Goal: Task Accomplishment & Management: Manage account settings

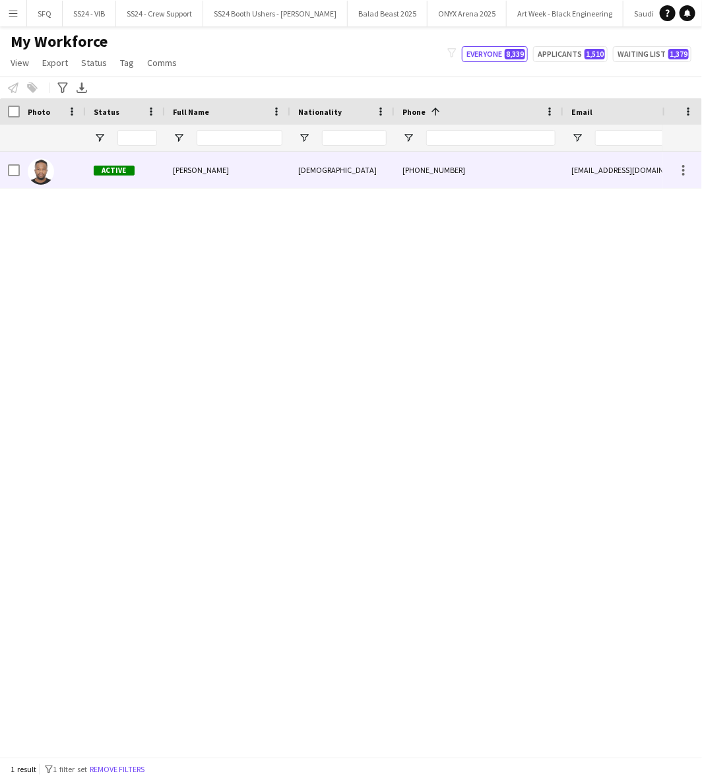
click at [412, 163] on div "[PHONE_NUMBER]" at bounding box center [479, 170] width 169 height 36
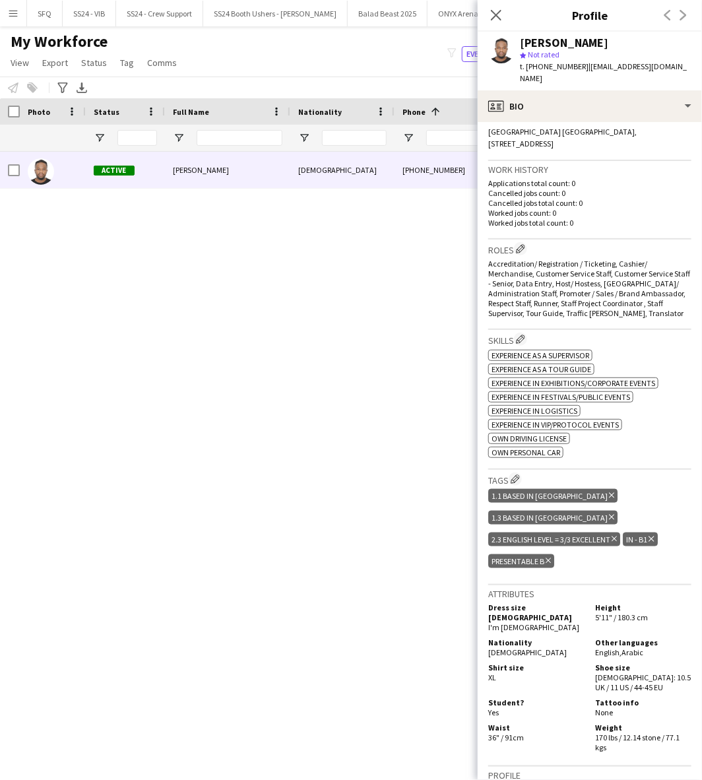
scroll to position [298, 0]
click at [520, 476] on app-icon "Edit crew company tags" at bounding box center [515, 478] width 9 height 9
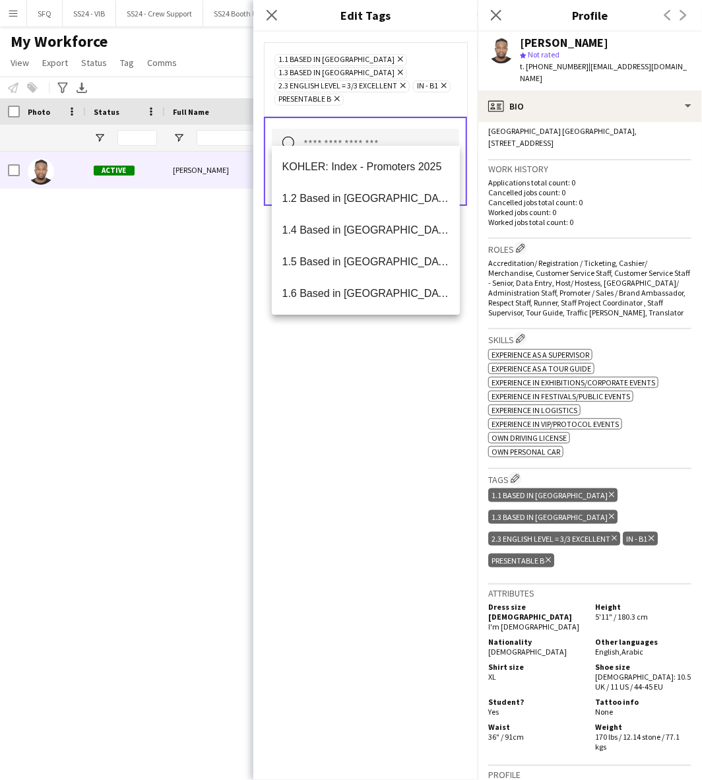
click at [395, 129] on input "text" at bounding box center [365, 145] width 187 height 33
click at [383, 246] on mat-option "1.5 Based in [GEOGRAPHIC_DATA]" at bounding box center [366, 262] width 189 height 32
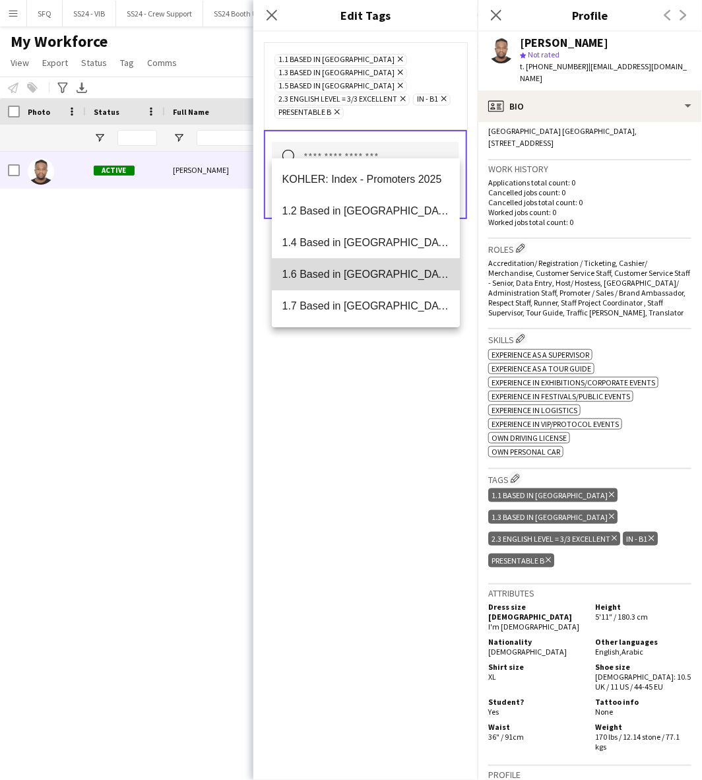
click at [381, 268] on span "1.6 Based in [GEOGRAPHIC_DATA]" at bounding box center [366, 274] width 168 height 13
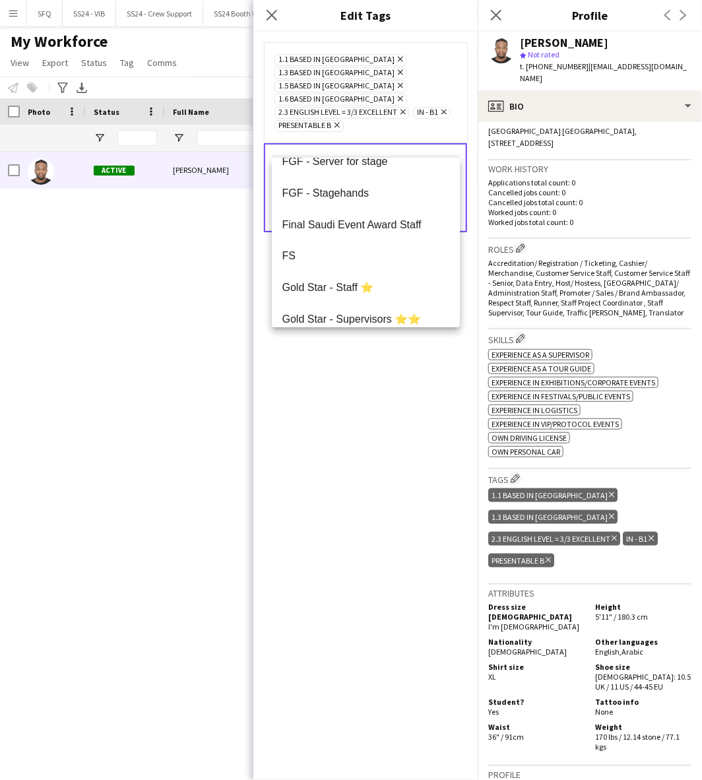
scroll to position [733, 0]
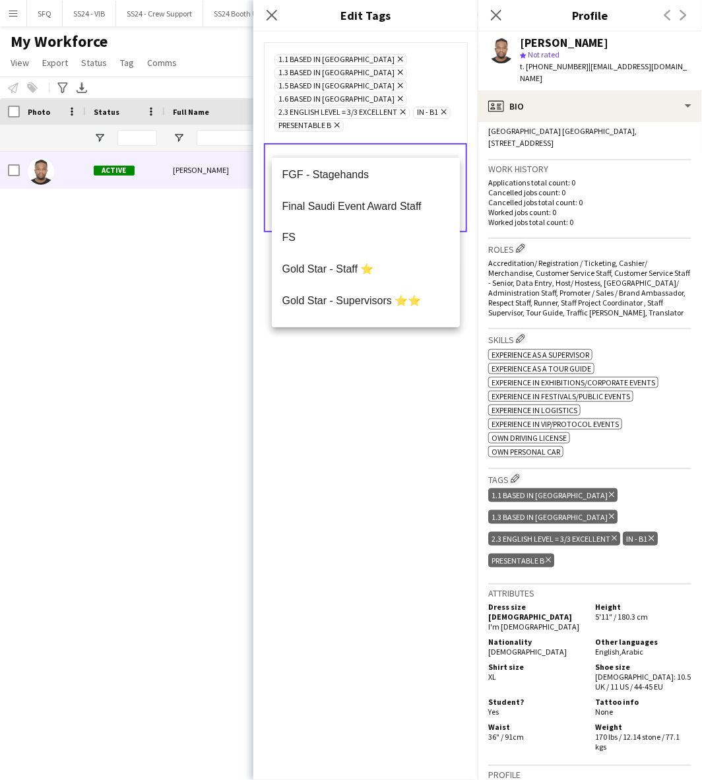
click at [366, 384] on div "1.1 Based in [GEOGRAPHIC_DATA] Remove 1.3 Based in [GEOGRAPHIC_DATA] Remove 1.5…" at bounding box center [365, 406] width 224 height 748
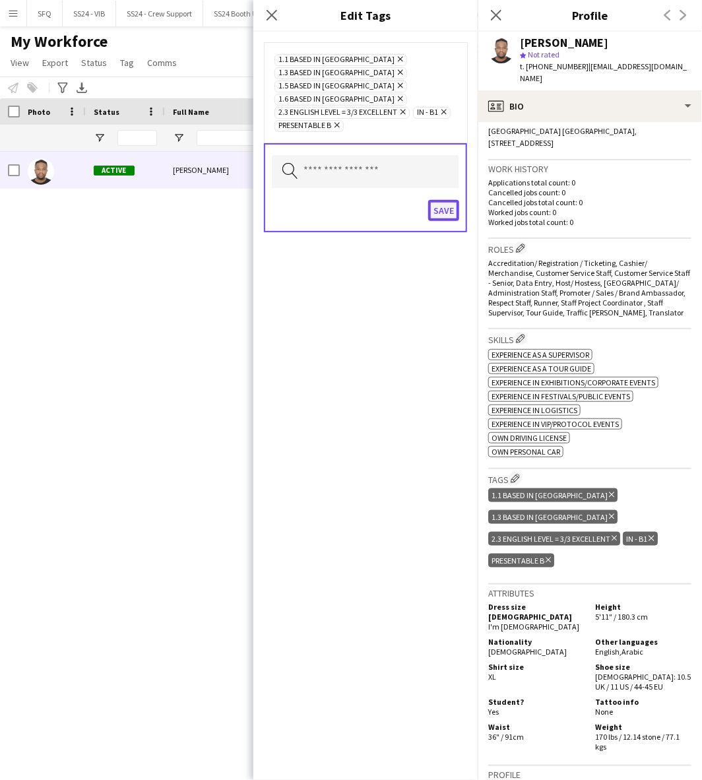
click at [443, 200] on button "Save" at bounding box center [443, 210] width 31 height 21
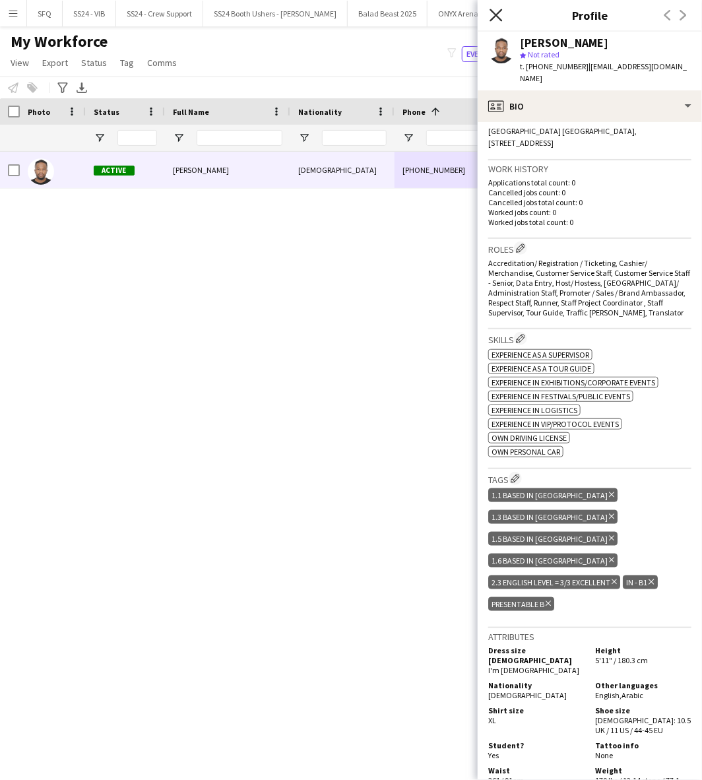
click at [497, 12] on icon "Close pop-in" at bounding box center [496, 15] width 13 height 13
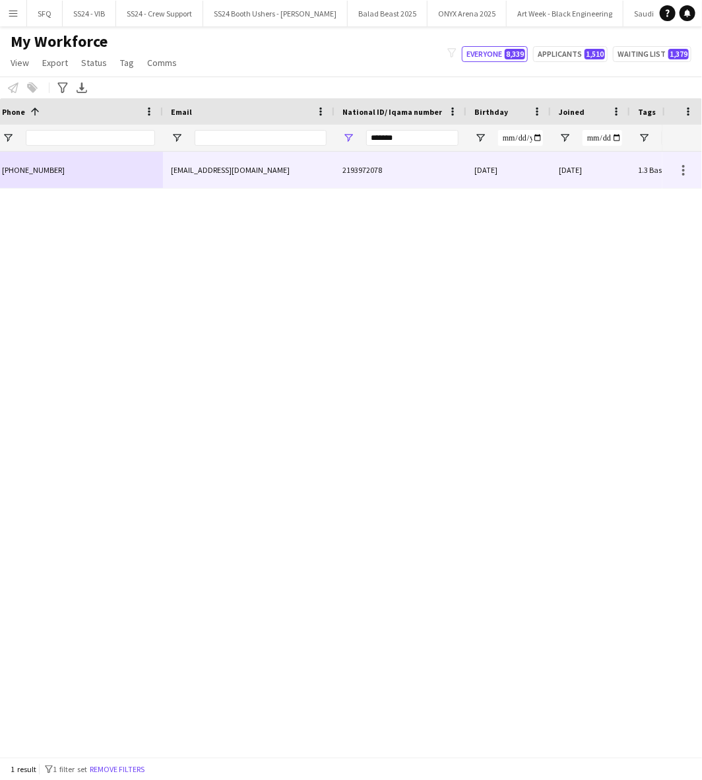
scroll to position [0, 0]
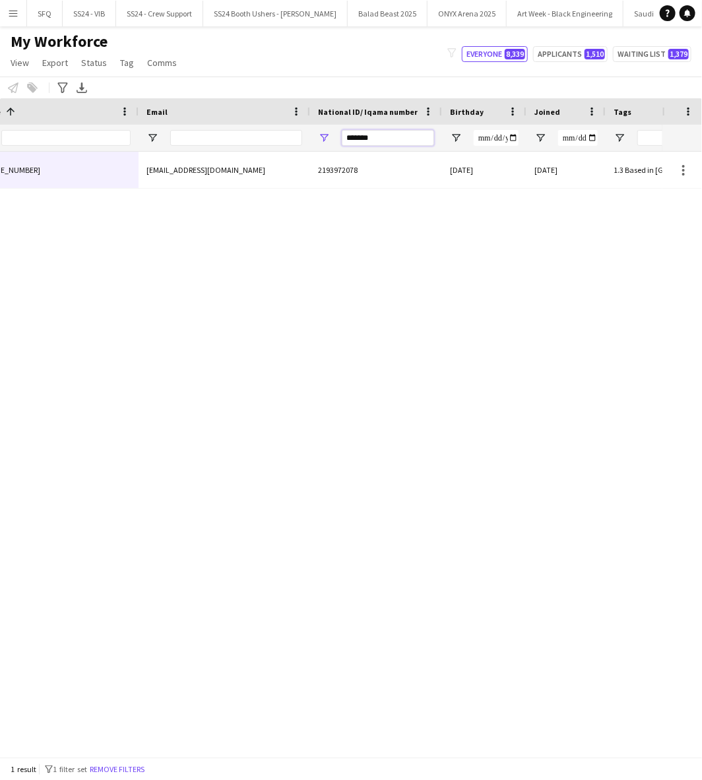
click at [412, 132] on input "*******" at bounding box center [388, 138] width 92 height 16
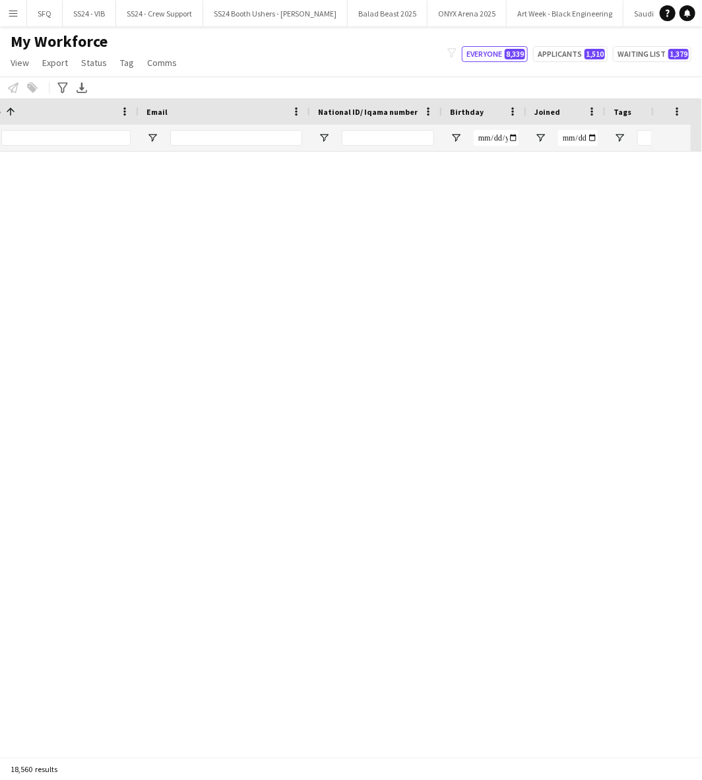
click at [351, 84] on div "Notify workforce Add to tag Select at least one crew to tag him or her. Advance…" at bounding box center [351, 88] width 702 height 22
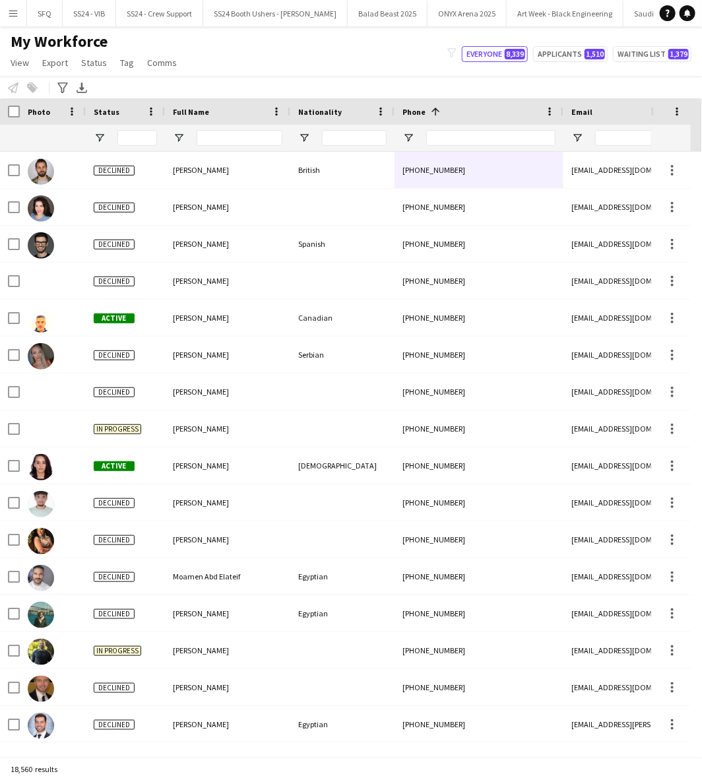
click at [332, 59] on div "My Workforce View Views Default view [PERSON_NAME] [PERSON_NAME] [PERSON_NAME] …" at bounding box center [351, 54] width 702 height 45
